Goal: Transaction & Acquisition: Subscribe to service/newsletter

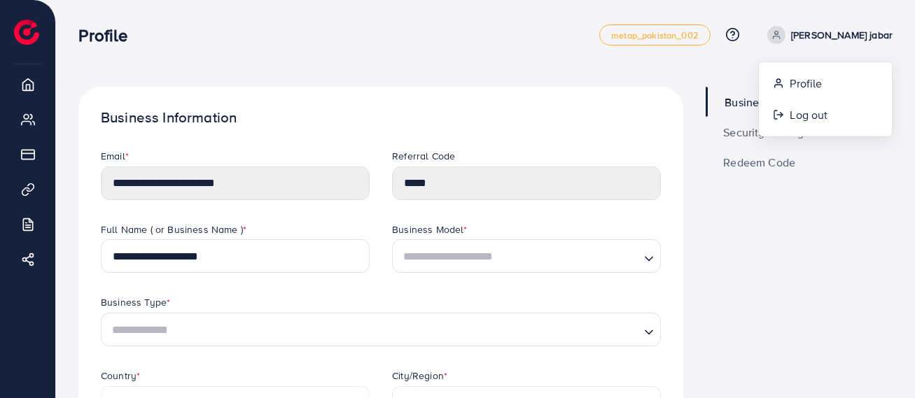
select select "****"
click at [816, 85] on span "Profile" at bounding box center [806, 83] width 32 height 17
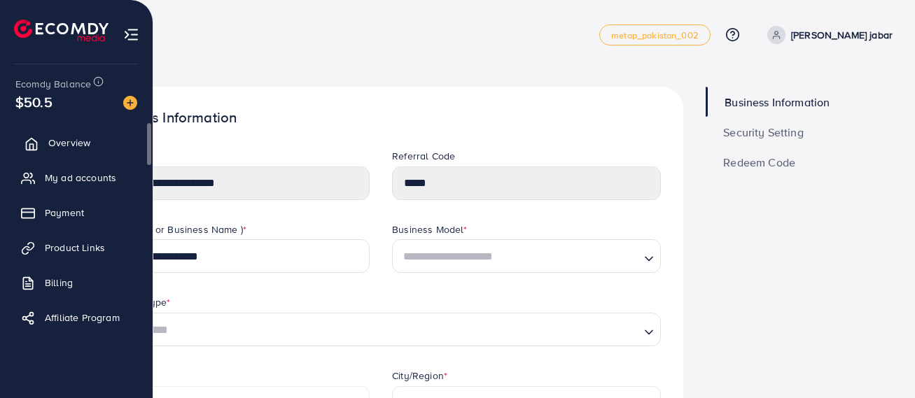
click at [76, 139] on span "Overview" at bounding box center [69, 143] width 42 height 14
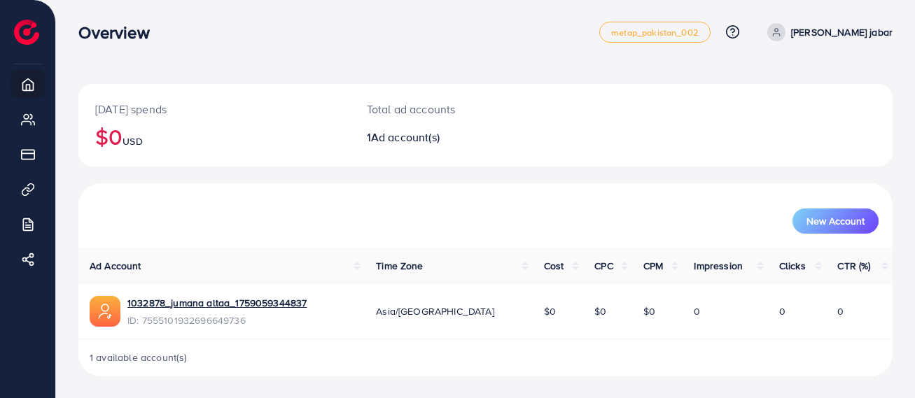
scroll to position [4, 0]
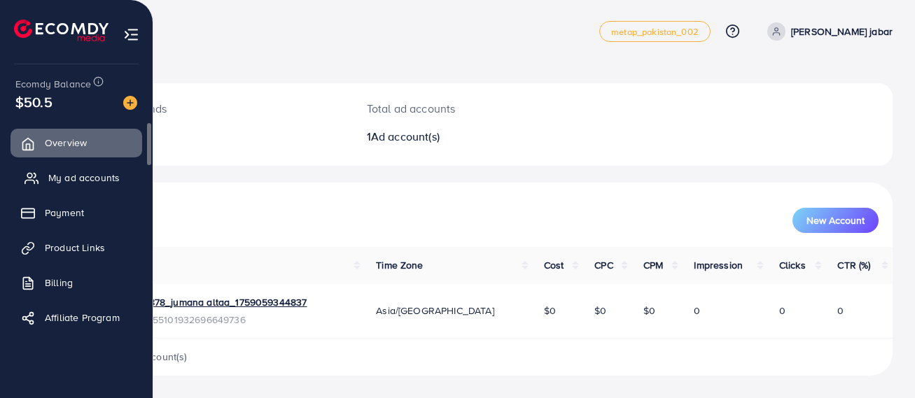
click at [70, 176] on span "My ad accounts" at bounding box center [83, 178] width 71 height 14
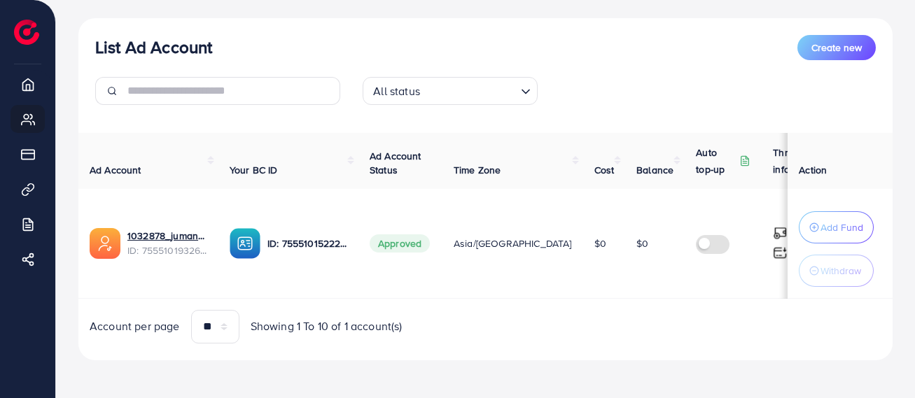
scroll to position [155, 0]
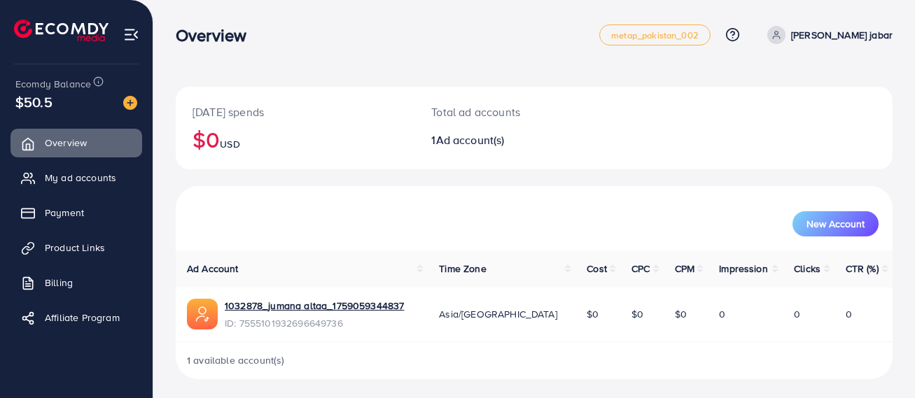
click at [782, 33] on span at bounding box center [776, 35] width 18 height 18
click at [816, 109] on span "Log out" at bounding box center [809, 114] width 38 height 17
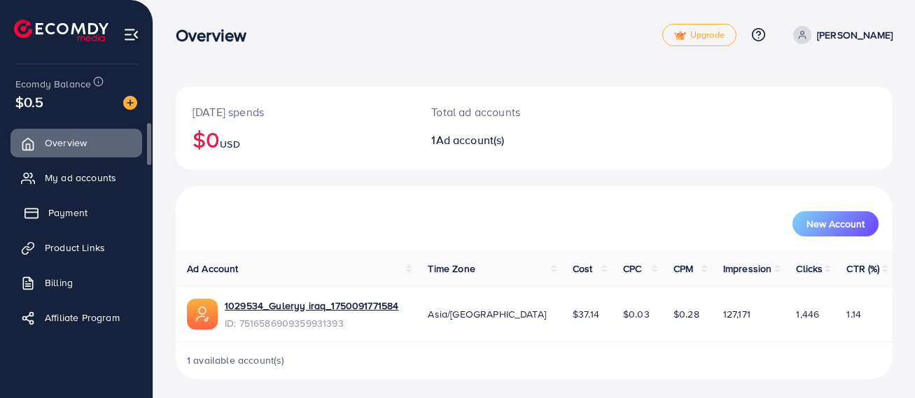
click at [78, 215] on span "Payment" at bounding box center [67, 213] width 39 height 14
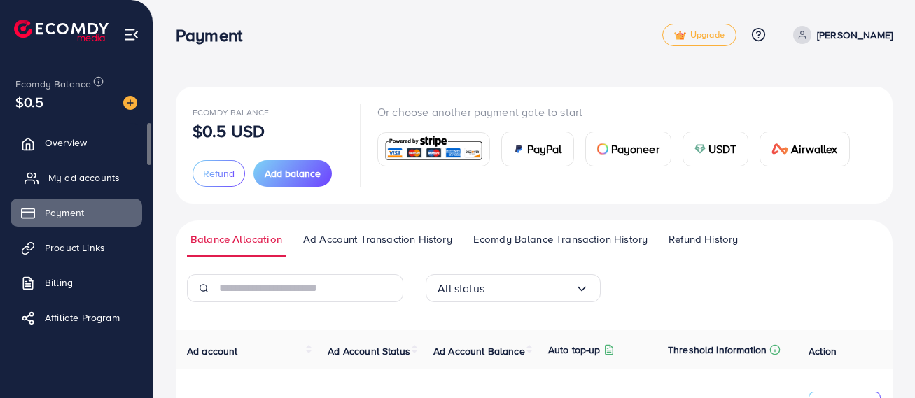
click at [76, 179] on span "My ad accounts" at bounding box center [83, 178] width 71 height 14
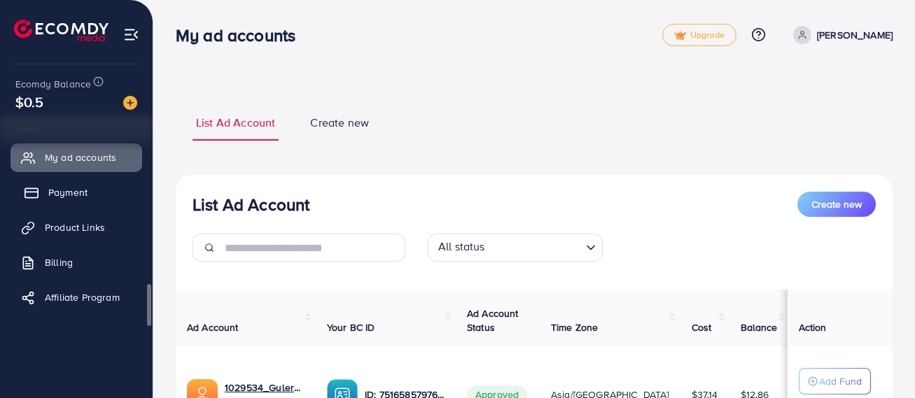
click at [69, 186] on span "Payment" at bounding box center [67, 193] width 39 height 14
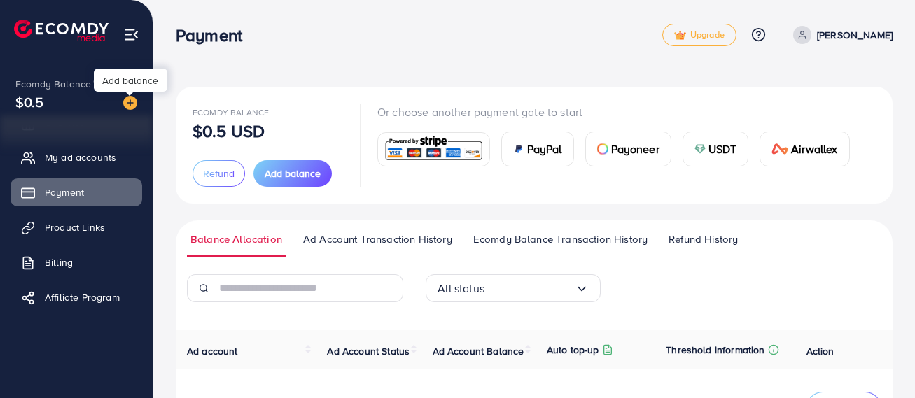
click at [125, 100] on img at bounding box center [130, 103] width 14 height 14
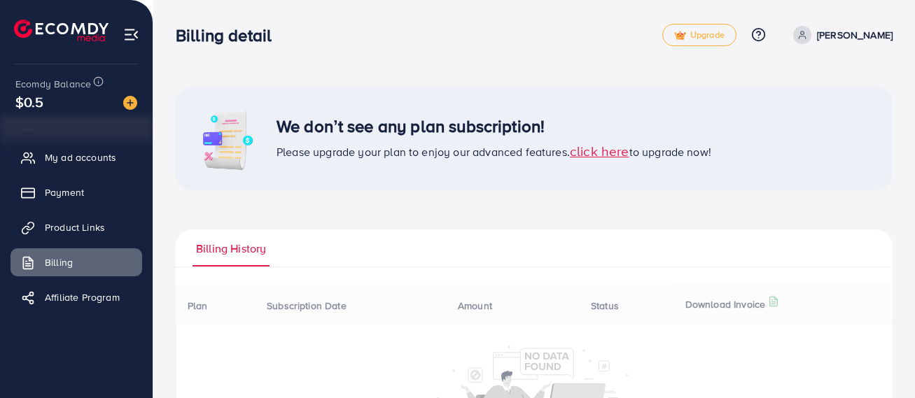
click at [127, 103] on img at bounding box center [130, 103] width 14 height 14
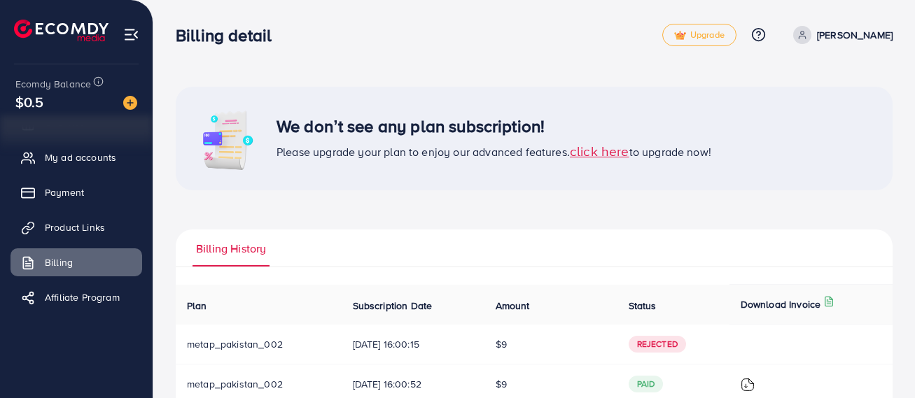
click at [623, 151] on span "click here" at bounding box center [600, 150] width 60 height 19
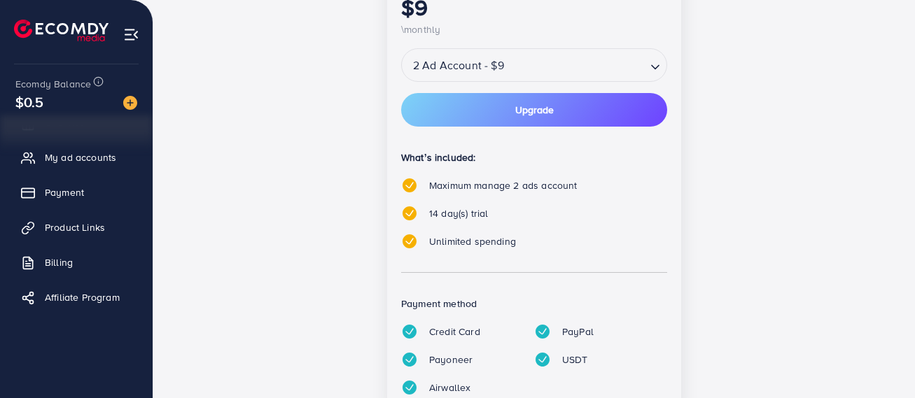
scroll to position [350, 0]
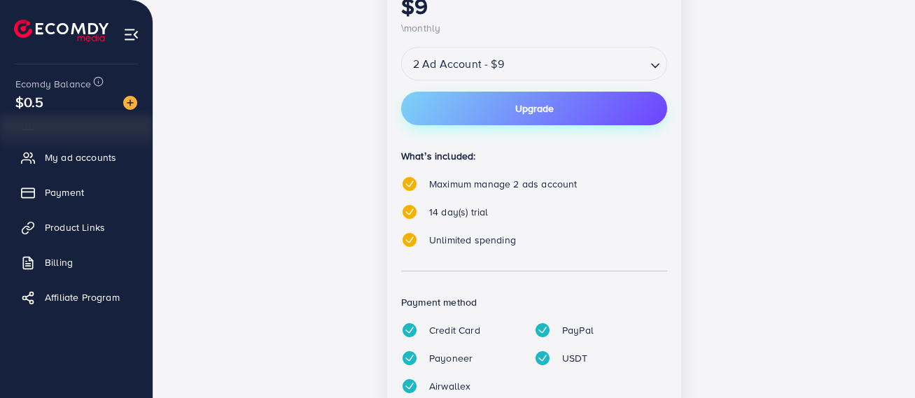
click at [494, 112] on button "Upgrade" at bounding box center [534, 109] width 266 height 34
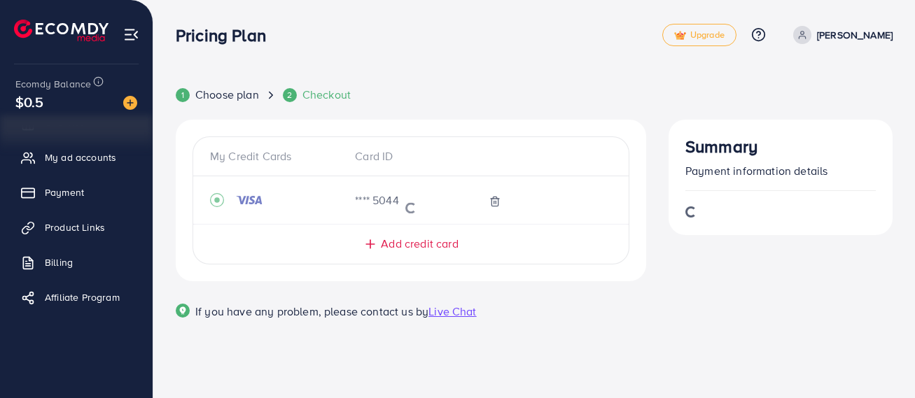
scroll to position [0, 0]
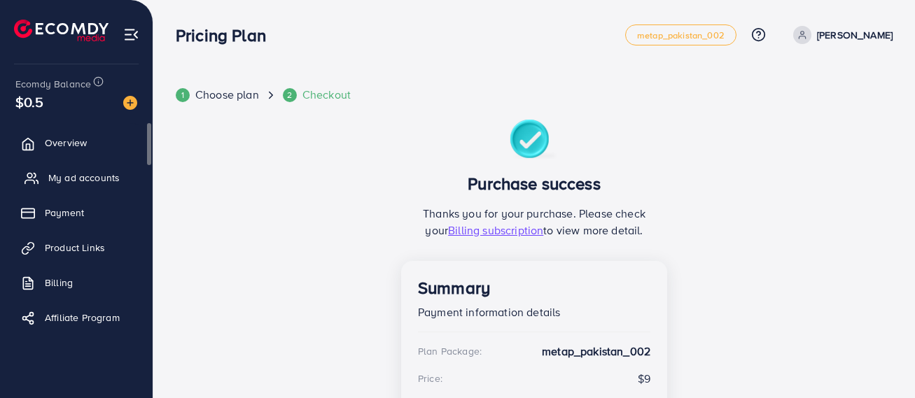
click at [84, 181] on span "My ad accounts" at bounding box center [83, 178] width 71 height 14
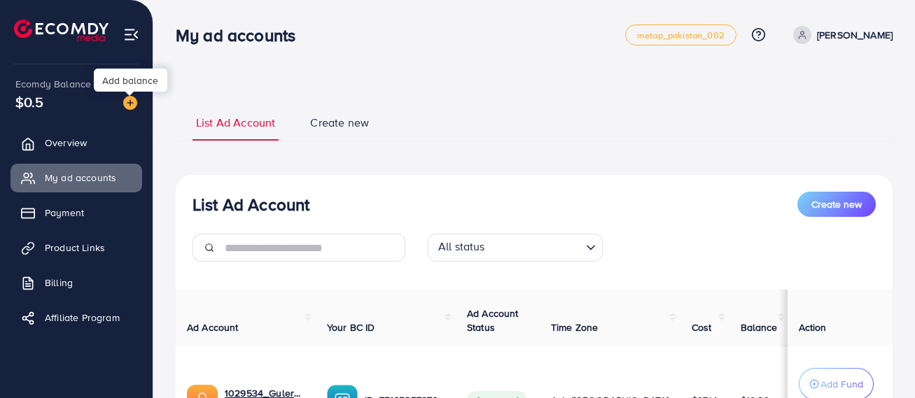
click at [134, 101] on img at bounding box center [130, 103] width 14 height 14
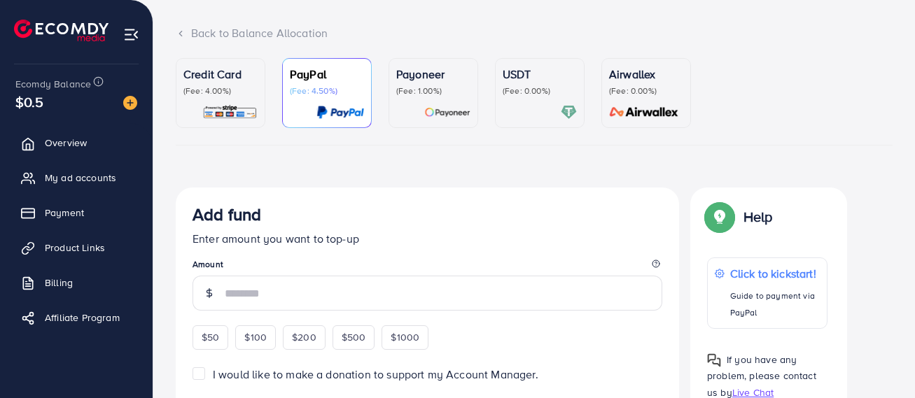
scroll to position [140, 0]
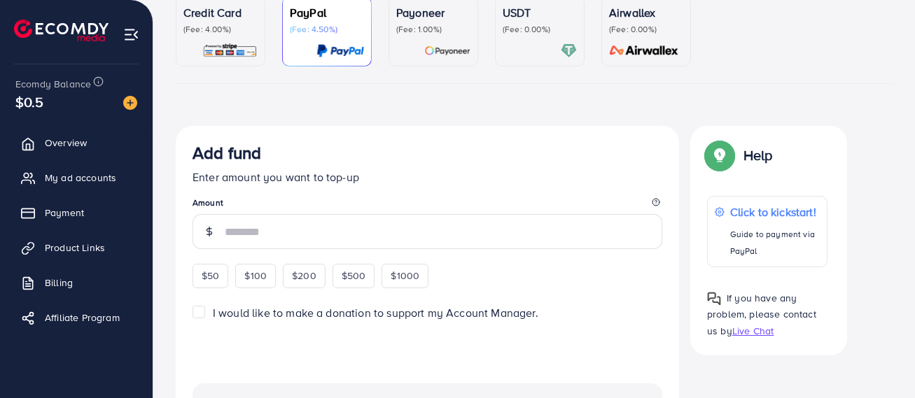
click at [209, 32] on p "(Fee: 4.00%)" at bounding box center [220, 29] width 74 height 11
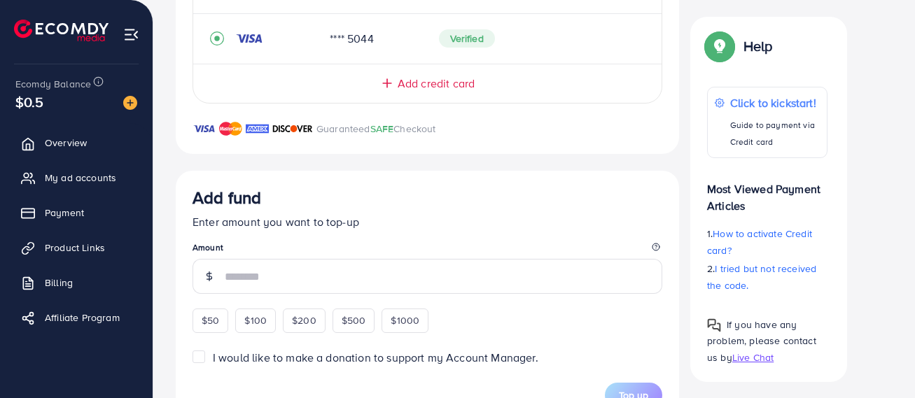
scroll to position [350, 0]
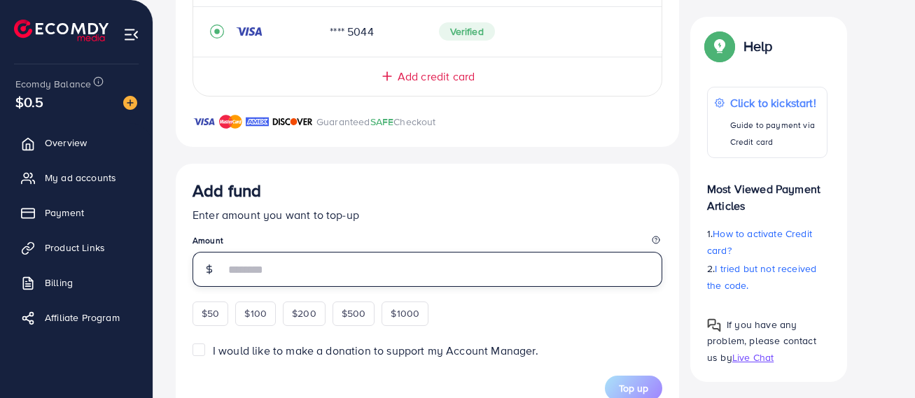
click at [239, 272] on input "number" at bounding box center [444, 269] width 438 height 35
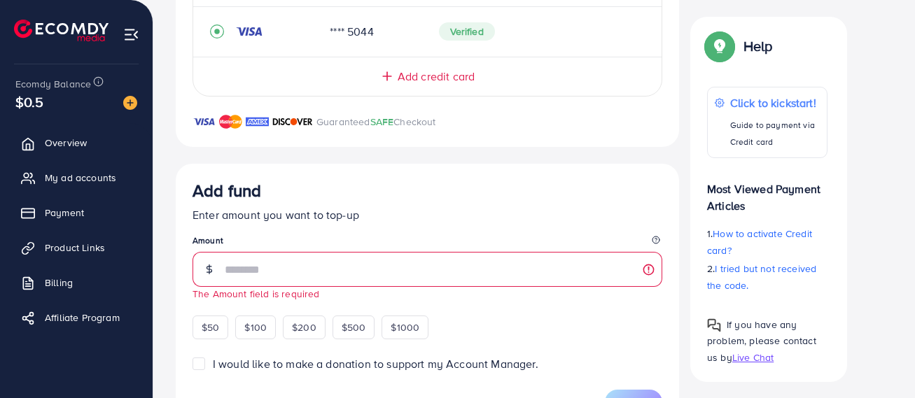
click at [408, 215] on p "Enter amount you want to top-up" at bounding box center [428, 215] width 470 height 17
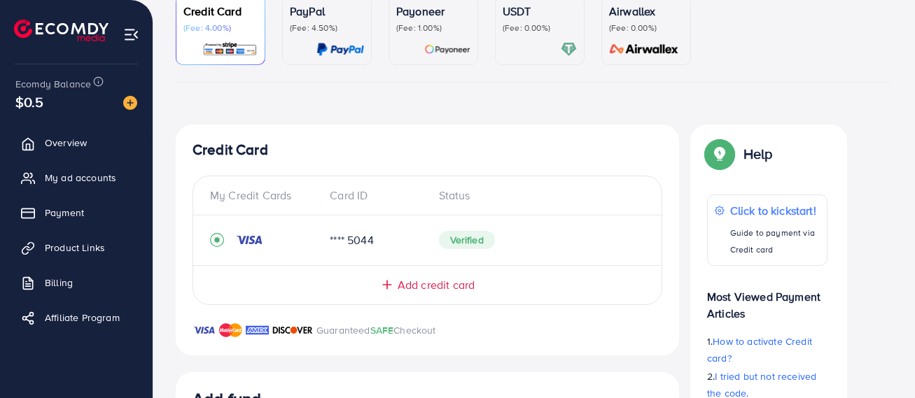
scroll to position [140, 0]
